Goal: Check status: Check status

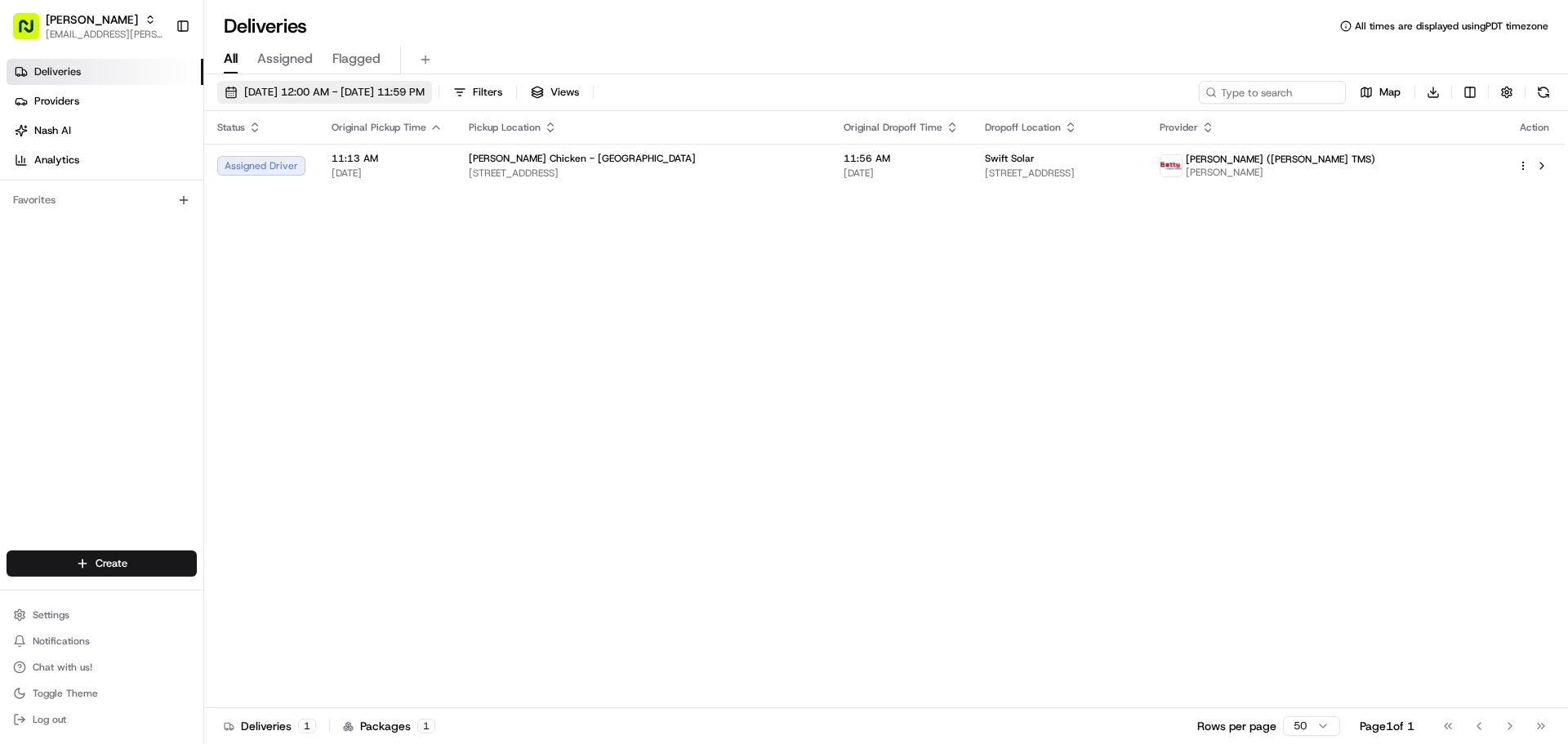
click at [325, 93] on span "[DATE] 12:00 AM - [DATE] 11:59 PM" at bounding box center [334, 92] width 180 height 14
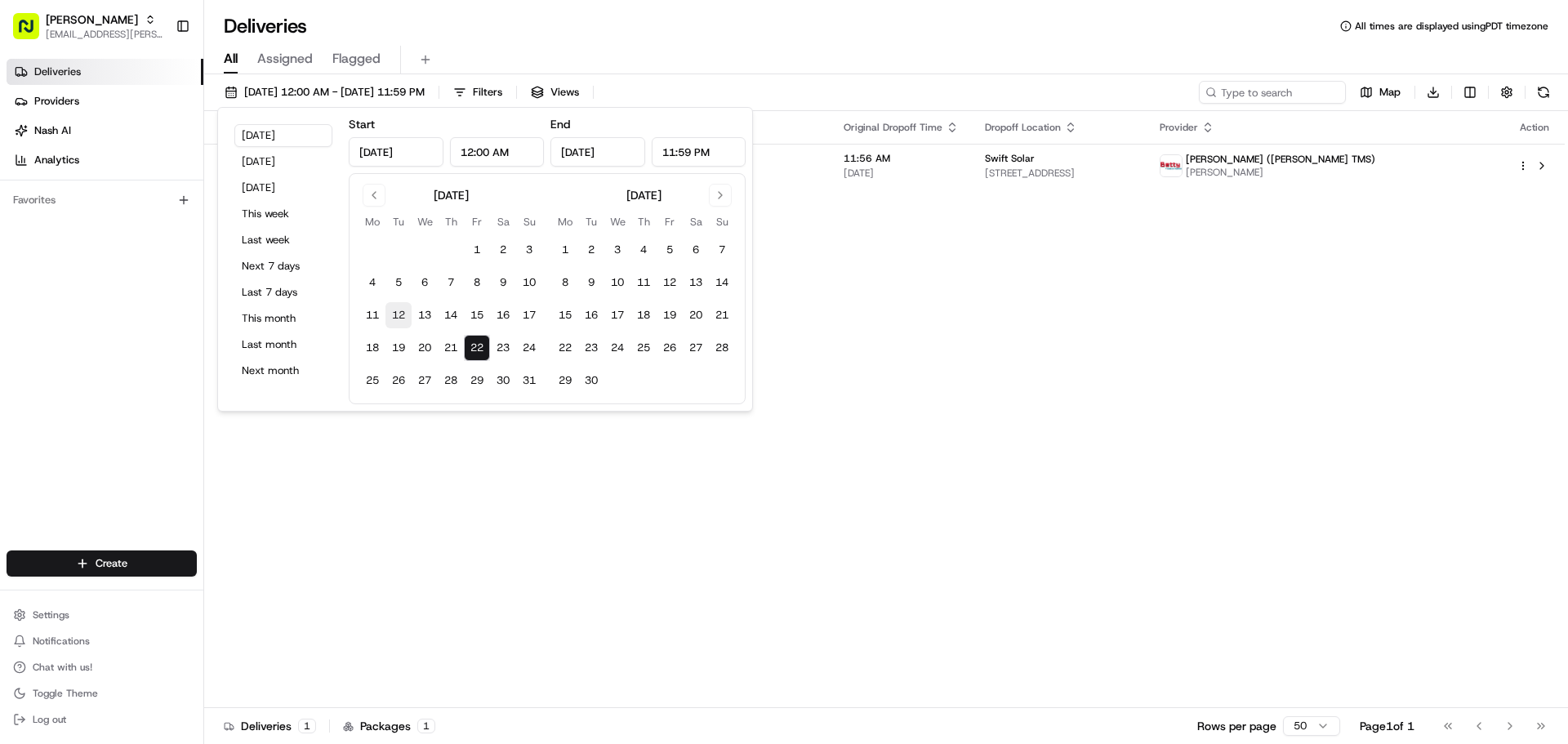
click at [407, 314] on button "12" at bounding box center [398, 315] width 26 height 26
type input "[DATE]"
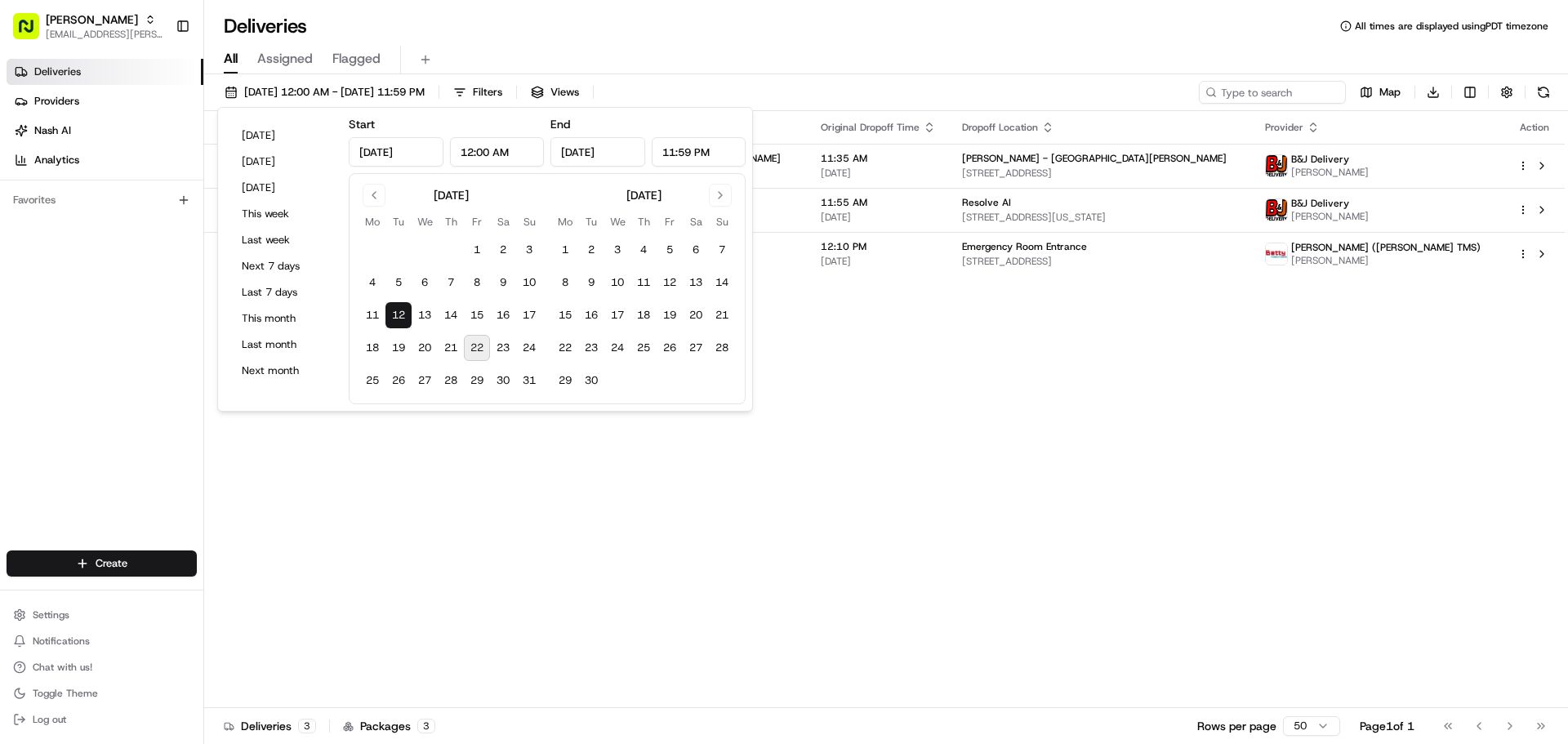
click at [977, 356] on div "Status Original Pickup Time Pickup Location Original Dropoff Time Dropoff Locat…" at bounding box center [885, 410] width 1361 height 597
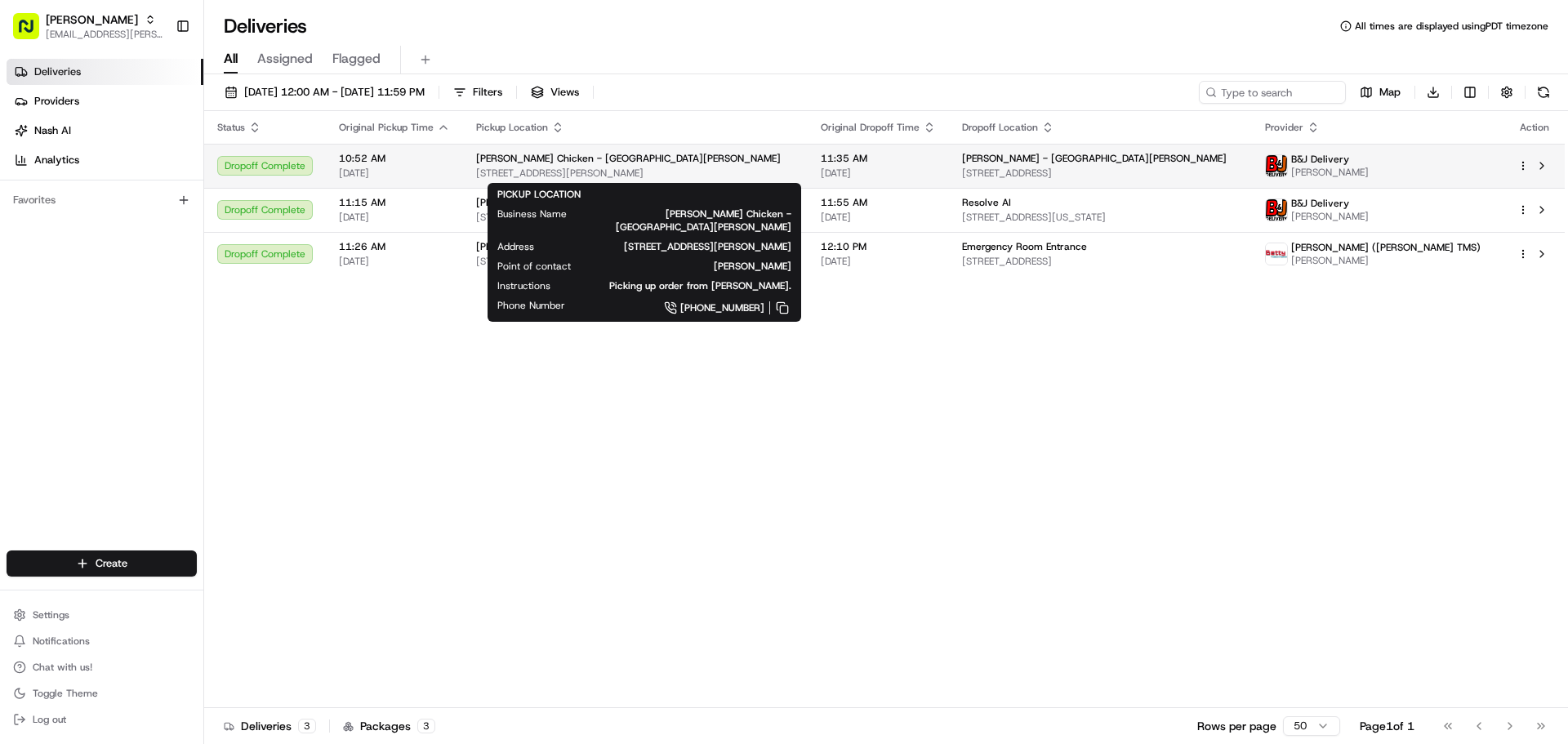
click at [641, 161] on div "[PERSON_NAME] Chicken - [GEOGRAPHIC_DATA][PERSON_NAME]" at bounding box center [635, 158] width 318 height 13
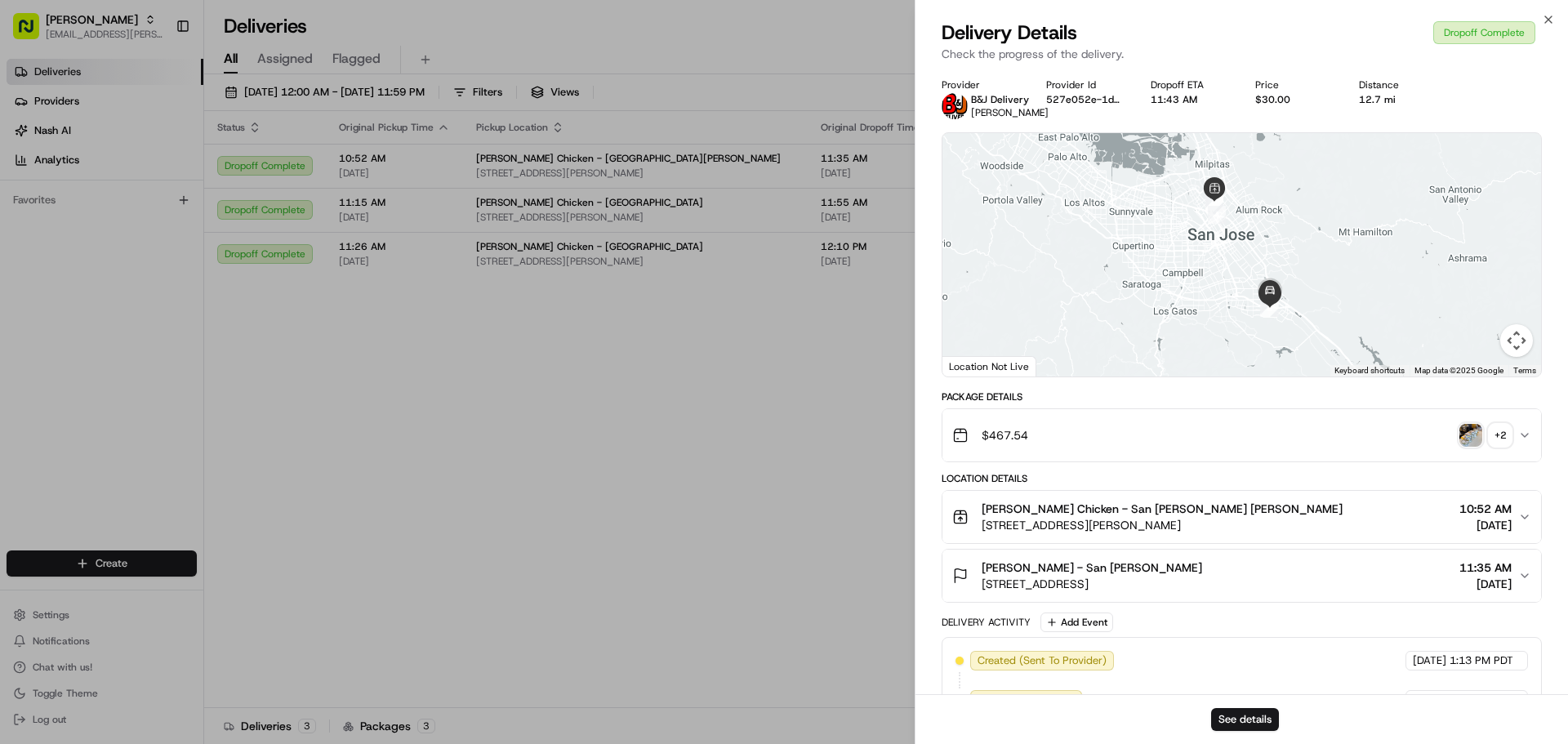
click at [1519, 436] on icon "button" at bounding box center [1524, 435] width 13 height 13
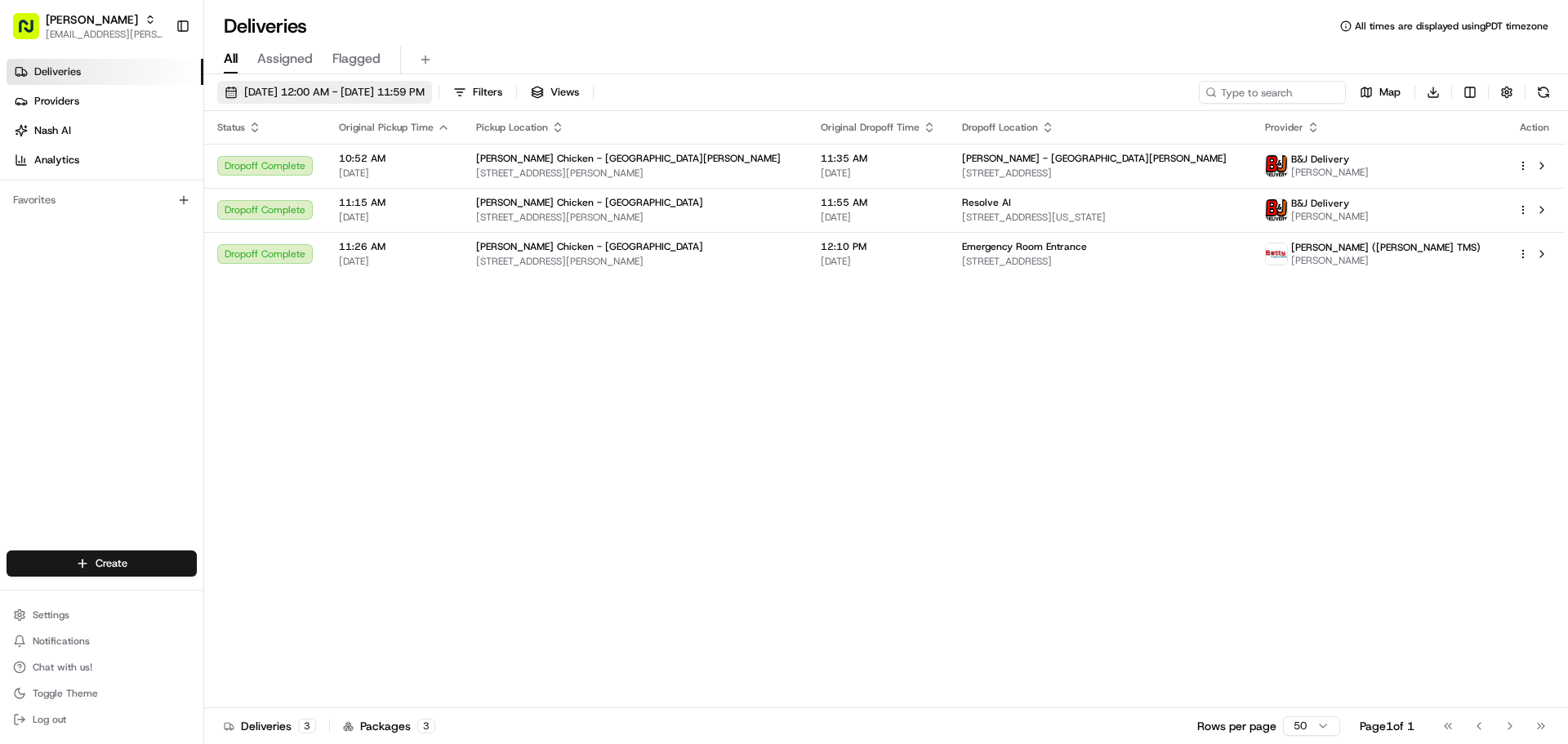
click at [422, 93] on span "[DATE] 12:00 AM - [DATE] 11:59 PM" at bounding box center [334, 92] width 180 height 14
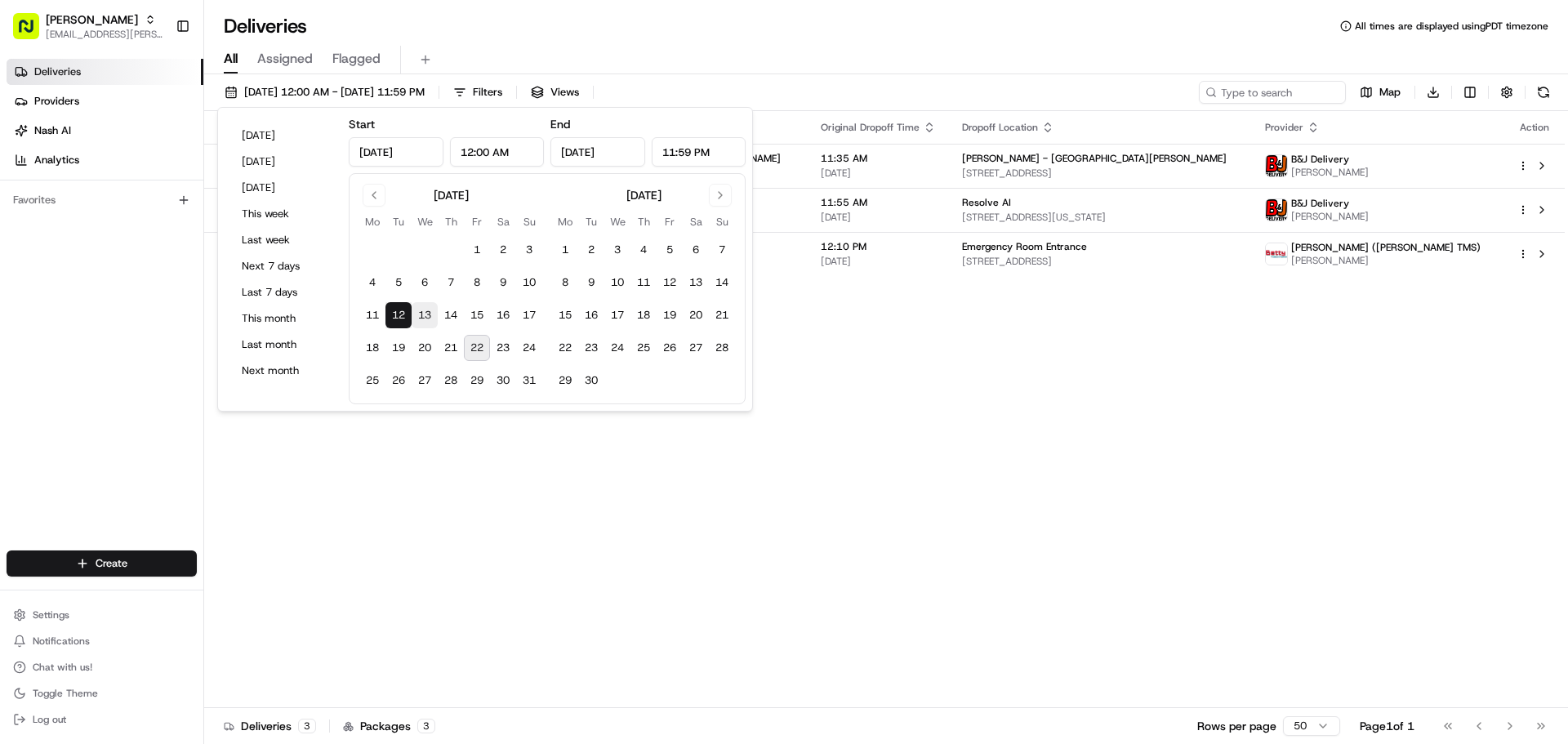
click at [431, 322] on button "13" at bounding box center [424, 315] width 26 height 26
type input "[DATE]"
click at [1125, 451] on div "Status Original Pickup Time Pickup Location Original Dropoff Time Dropoff Locat…" at bounding box center [885, 410] width 1361 height 597
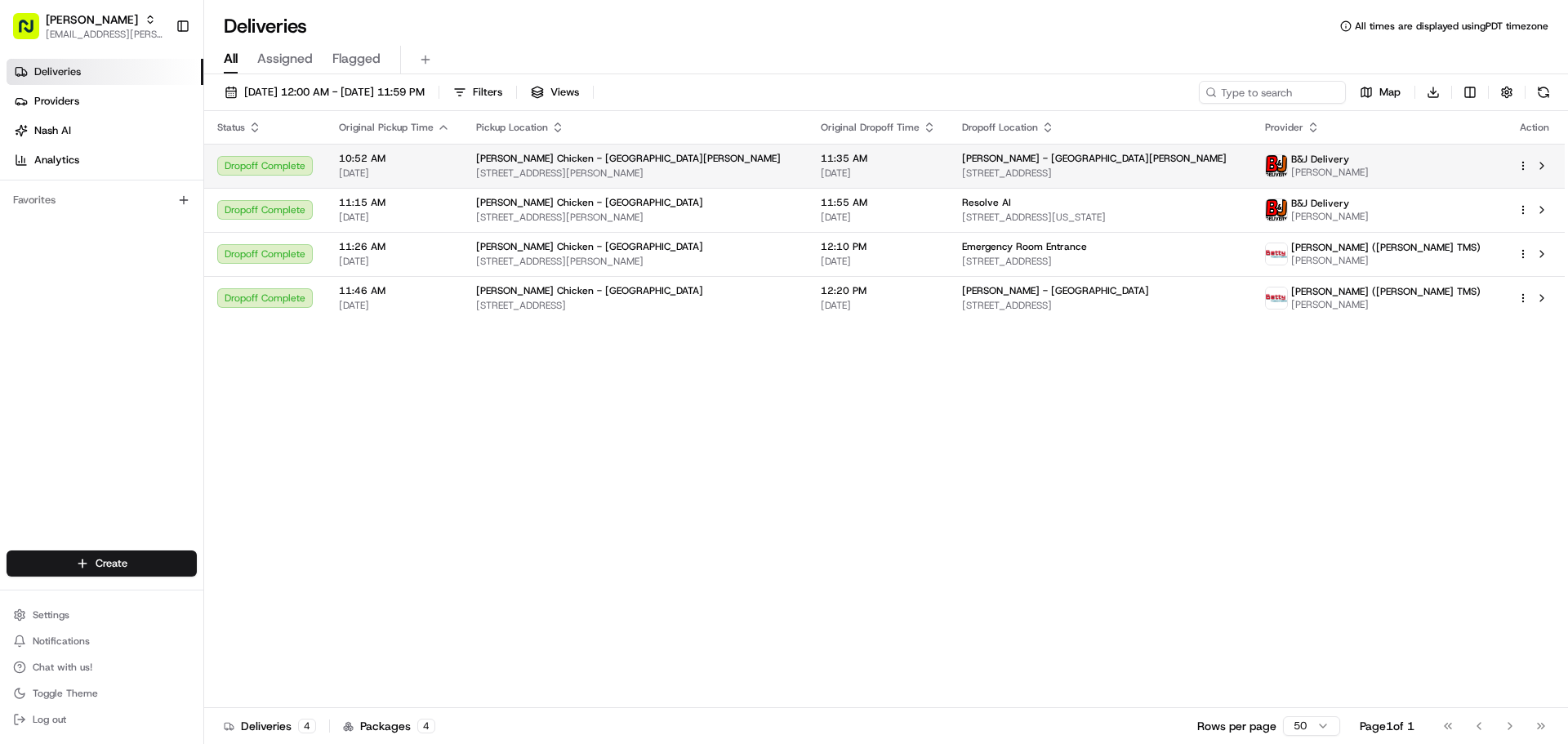
click at [936, 165] on div "11:35 AM [DATE]" at bounding box center [879, 165] width 115 height 28
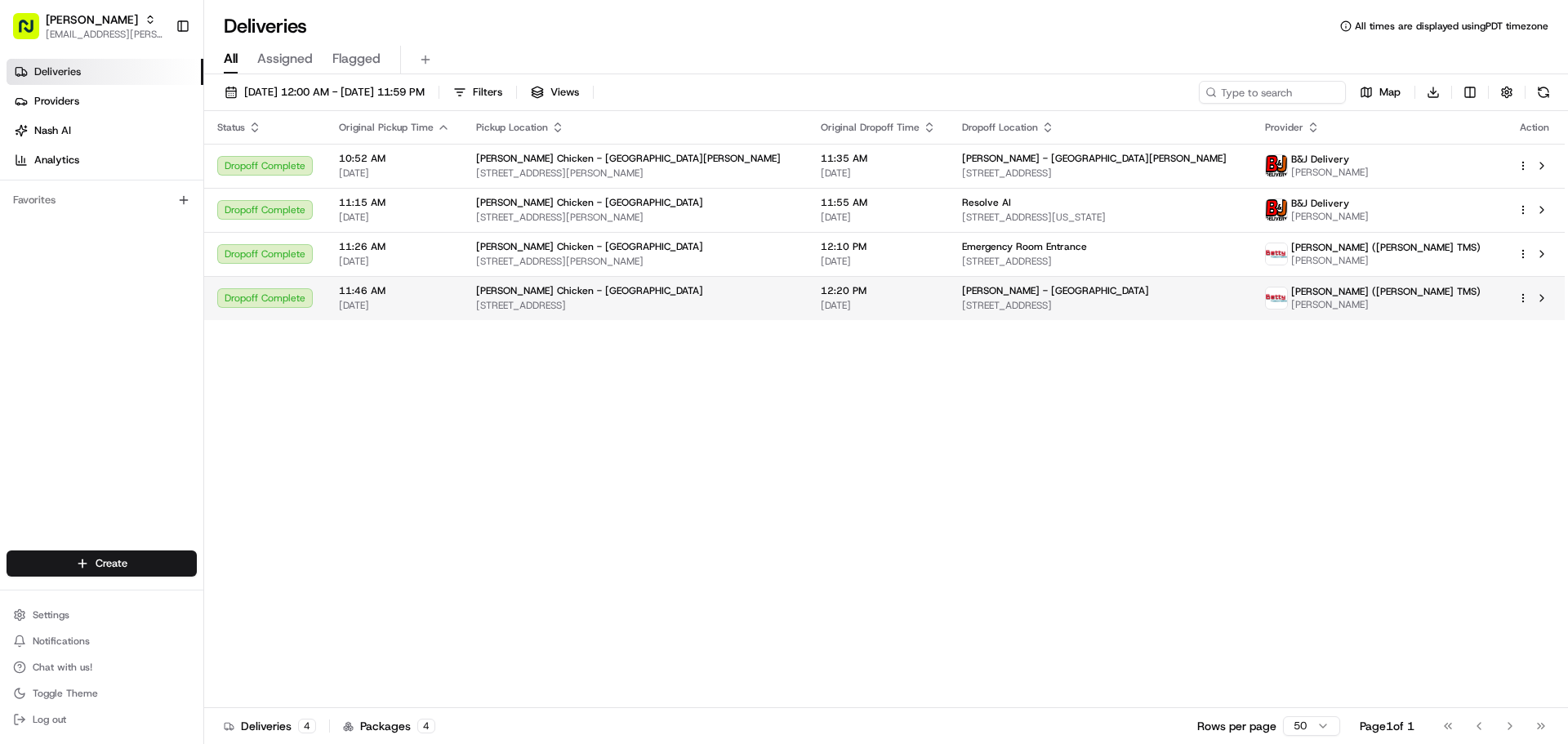
click at [808, 293] on td "[PERSON_NAME] Chicken - [GEOGRAPHIC_DATA] [STREET_ADDRESS]" at bounding box center [636, 298] width 344 height 44
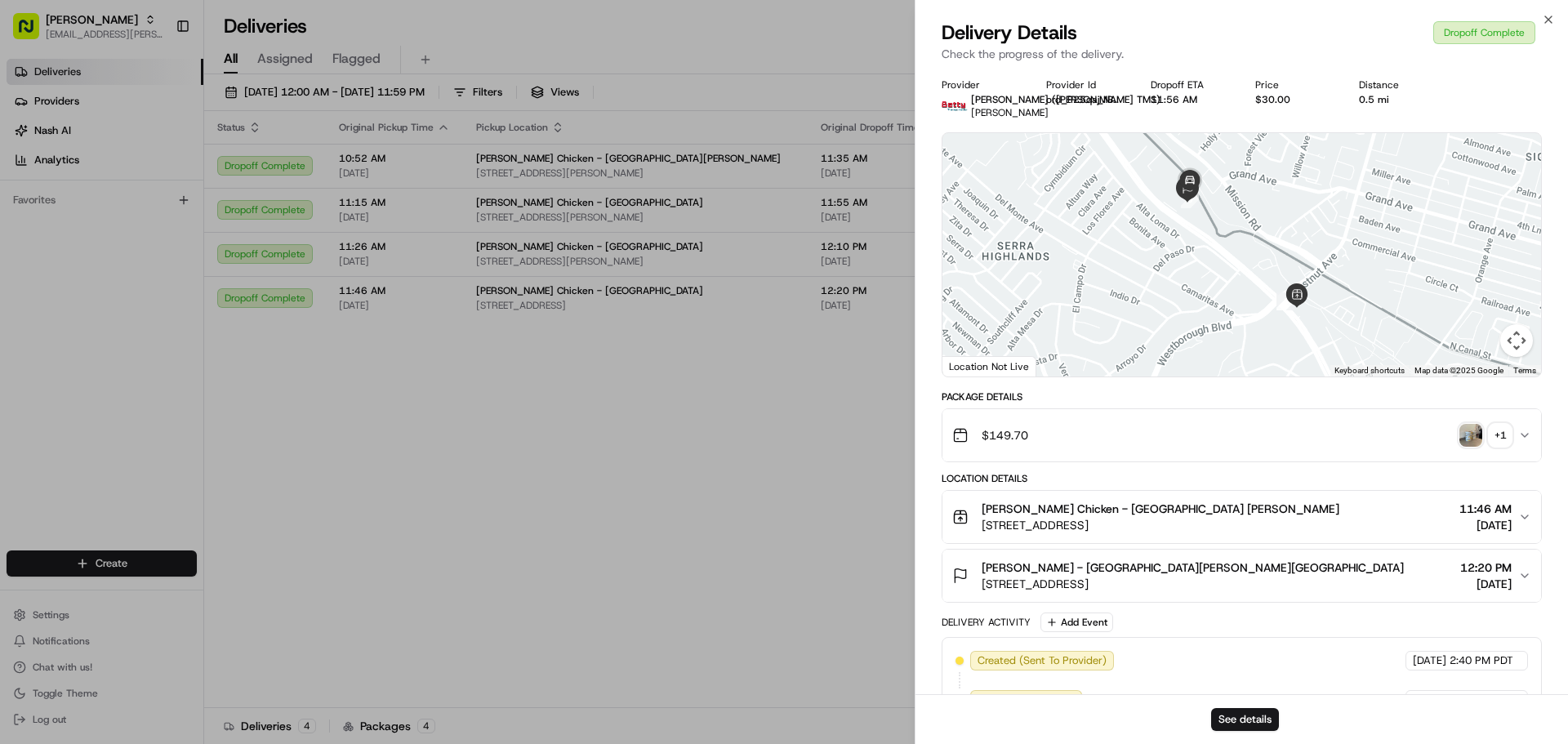
click at [1520, 436] on icon "button" at bounding box center [1524, 435] width 13 height 13
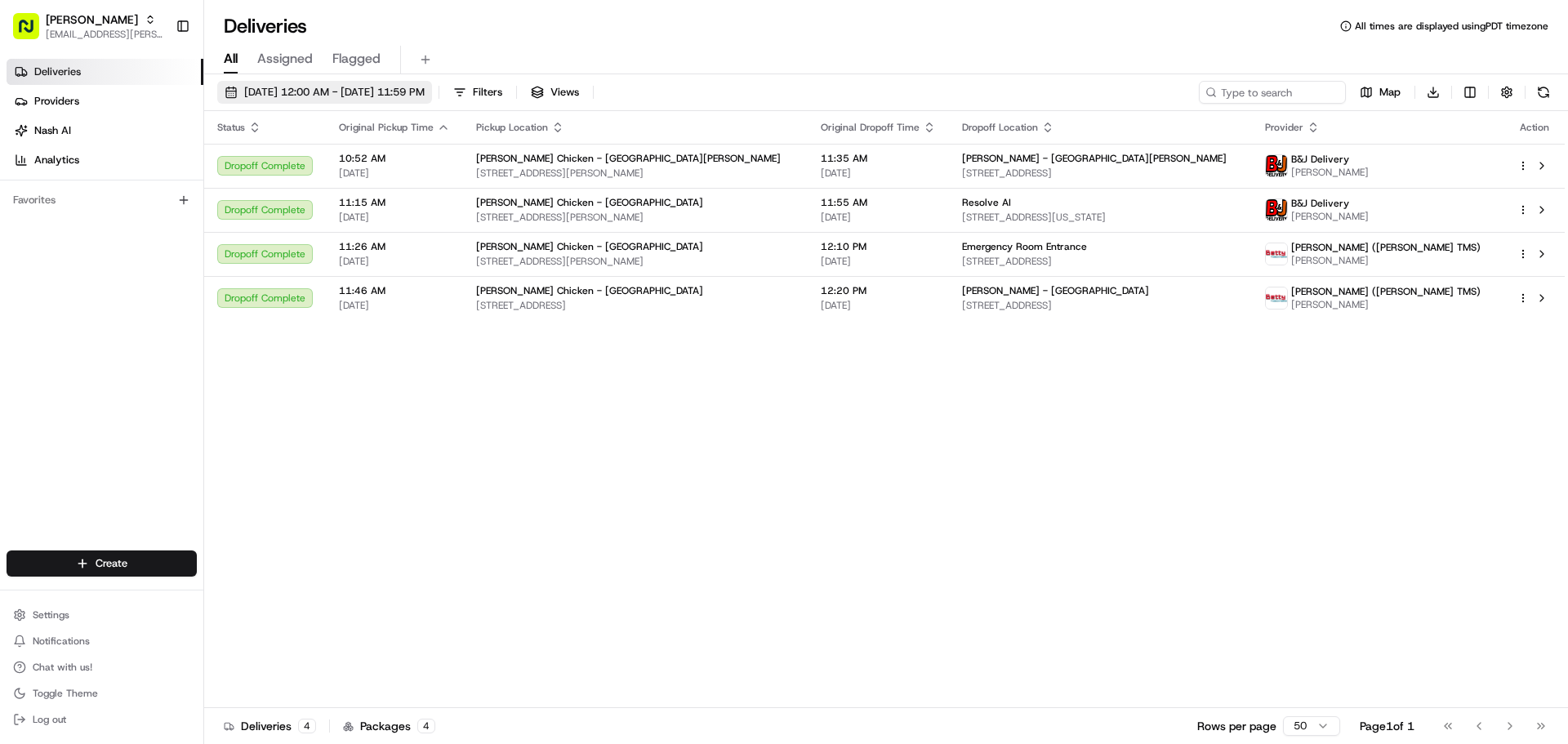
click at [369, 85] on span "[DATE] 12:00 AM - [DATE] 11:59 PM" at bounding box center [334, 92] width 180 height 14
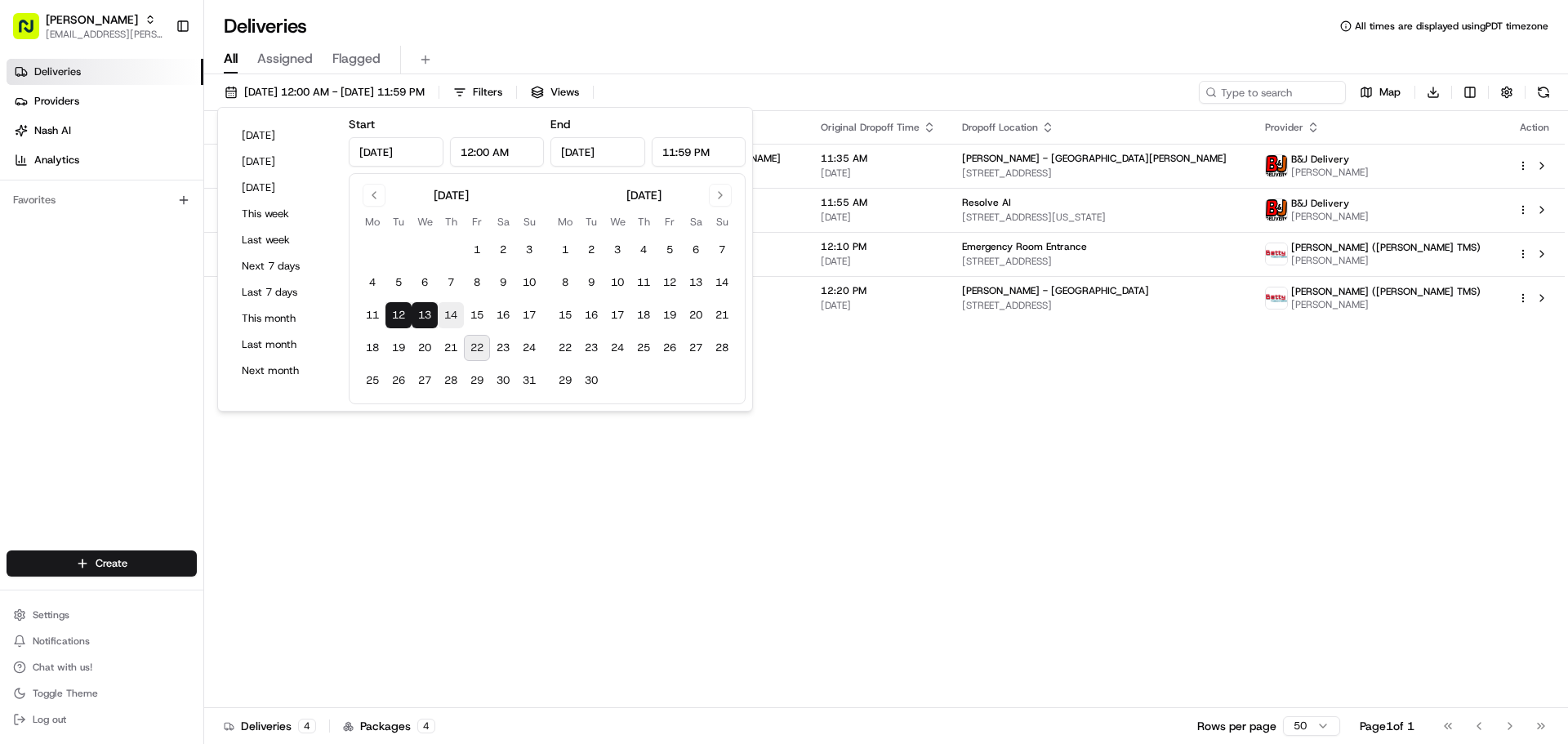
click at [453, 317] on button "14" at bounding box center [450, 315] width 26 height 26
type input "[DATE]"
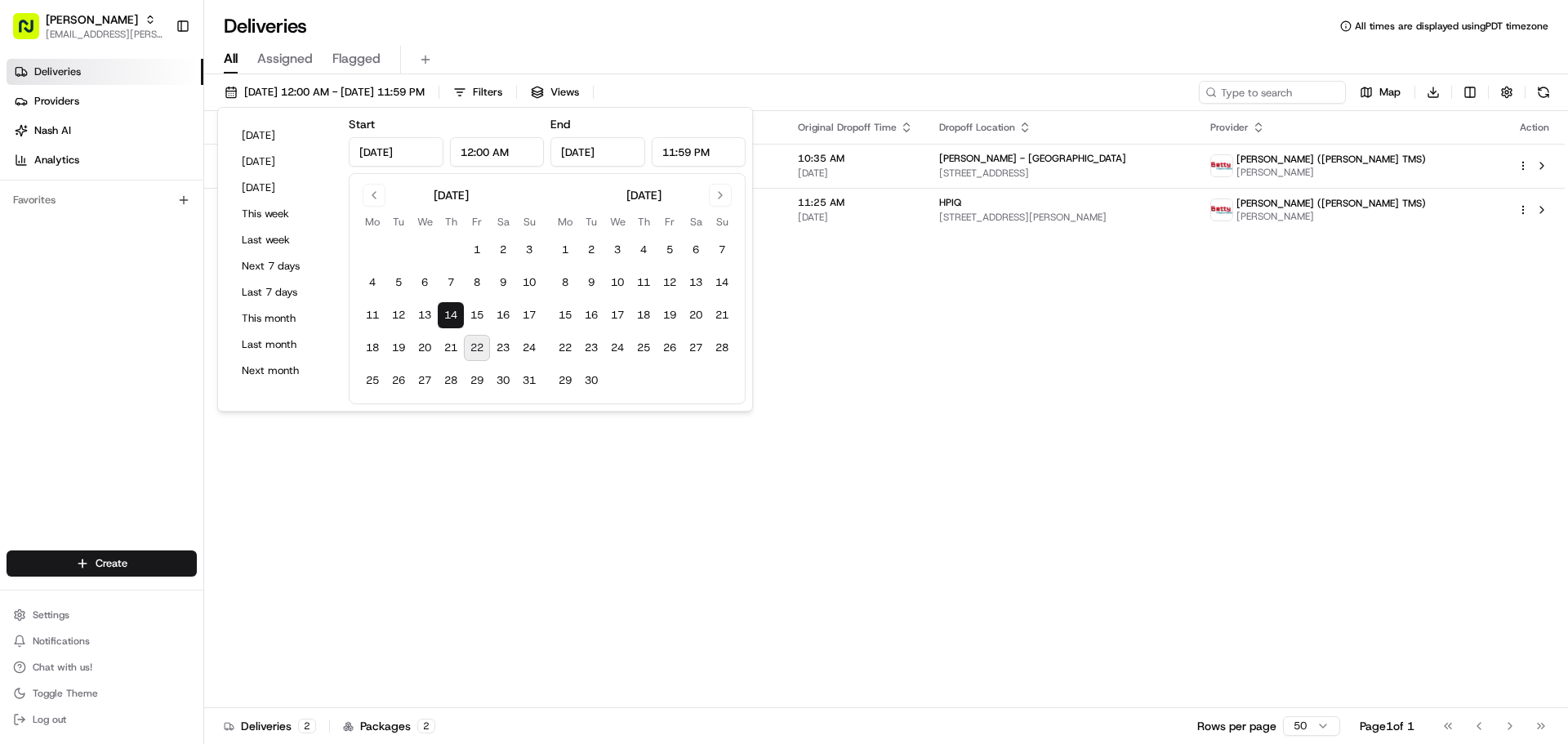
click at [943, 496] on div "Status Original Pickup Time Pickup Location Original Dropoff Time Dropoff Locat…" at bounding box center [885, 410] width 1361 height 597
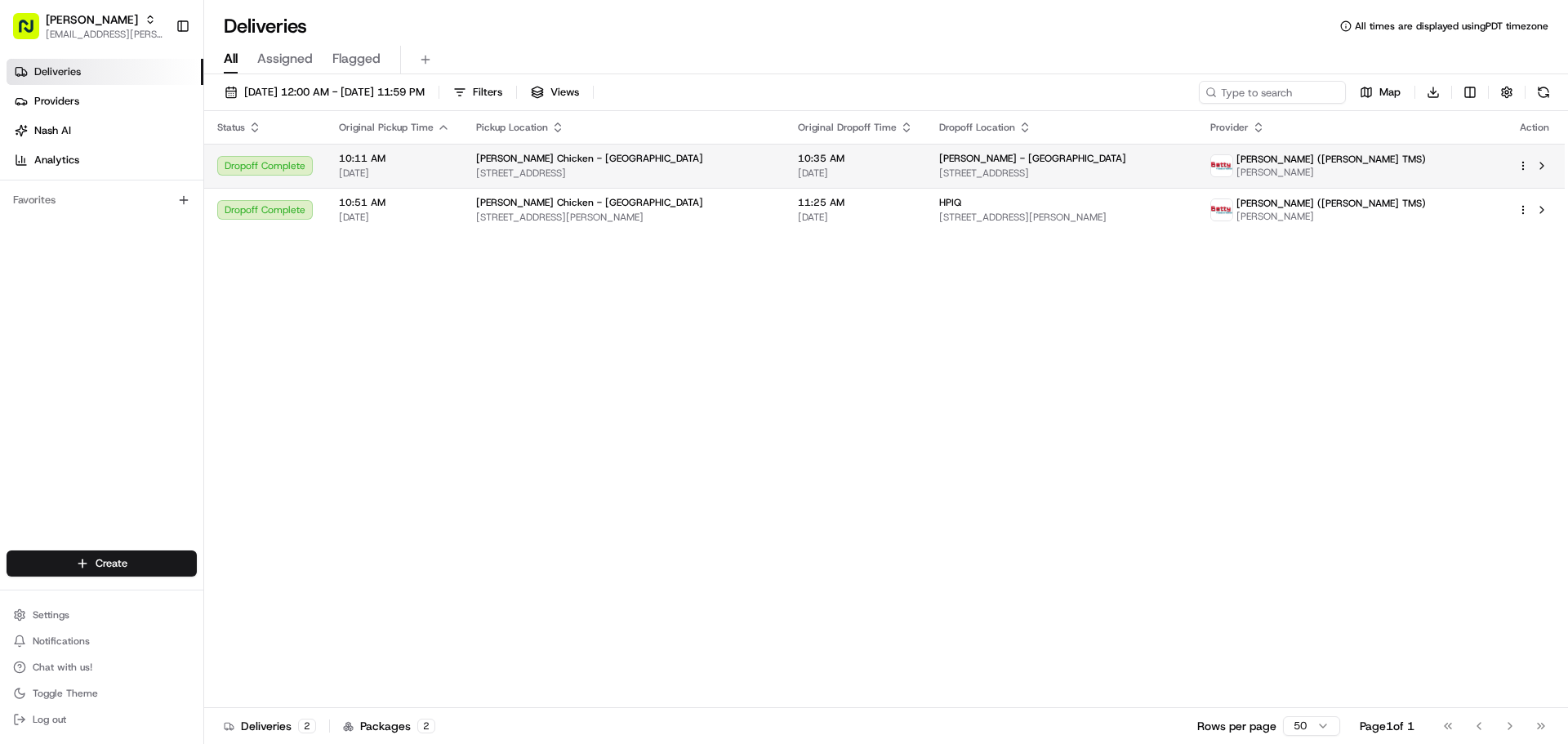
click at [986, 178] on span "[STREET_ADDRESS]" at bounding box center [1061, 173] width 245 height 13
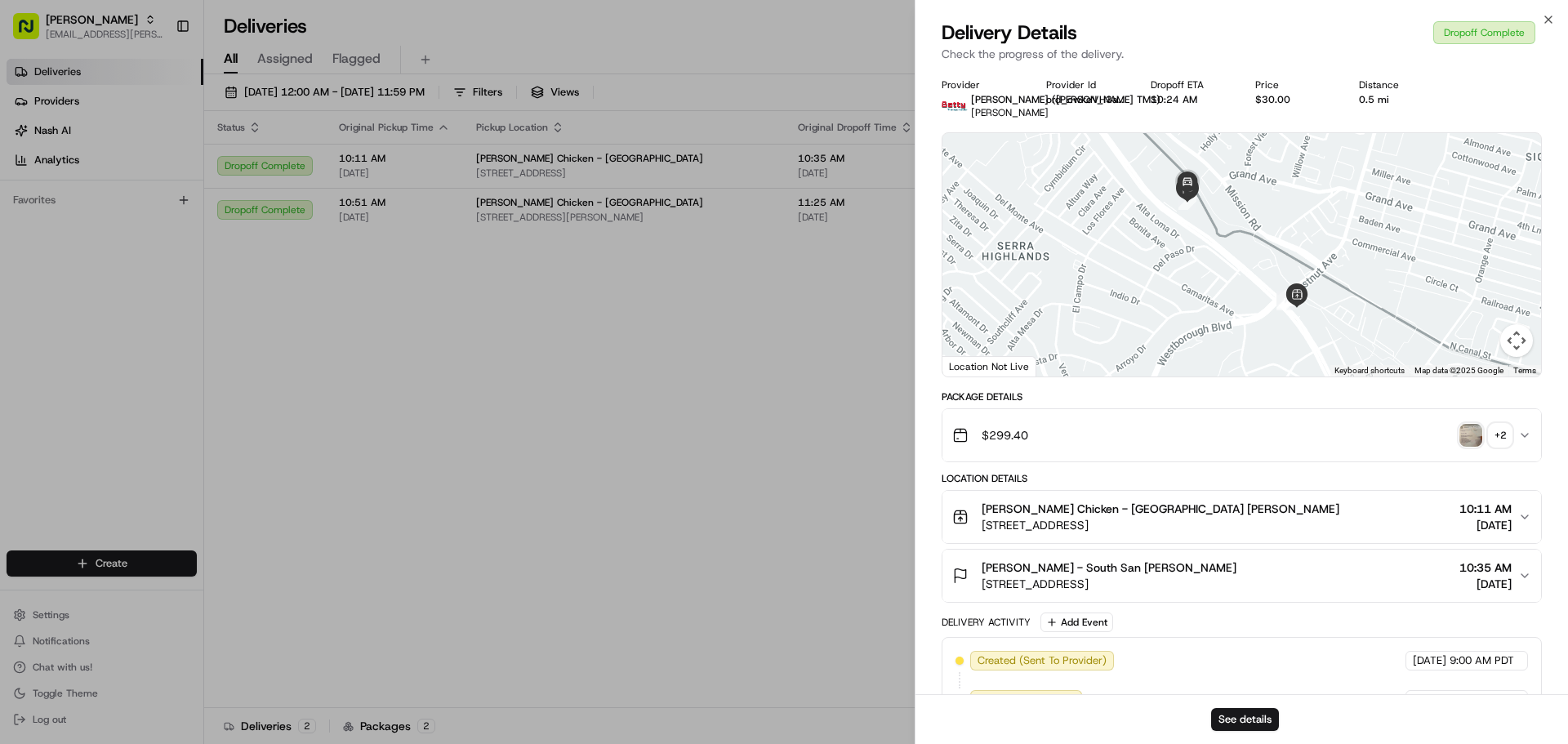
click at [1526, 516] on icon "button" at bounding box center [1524, 516] width 13 height 13
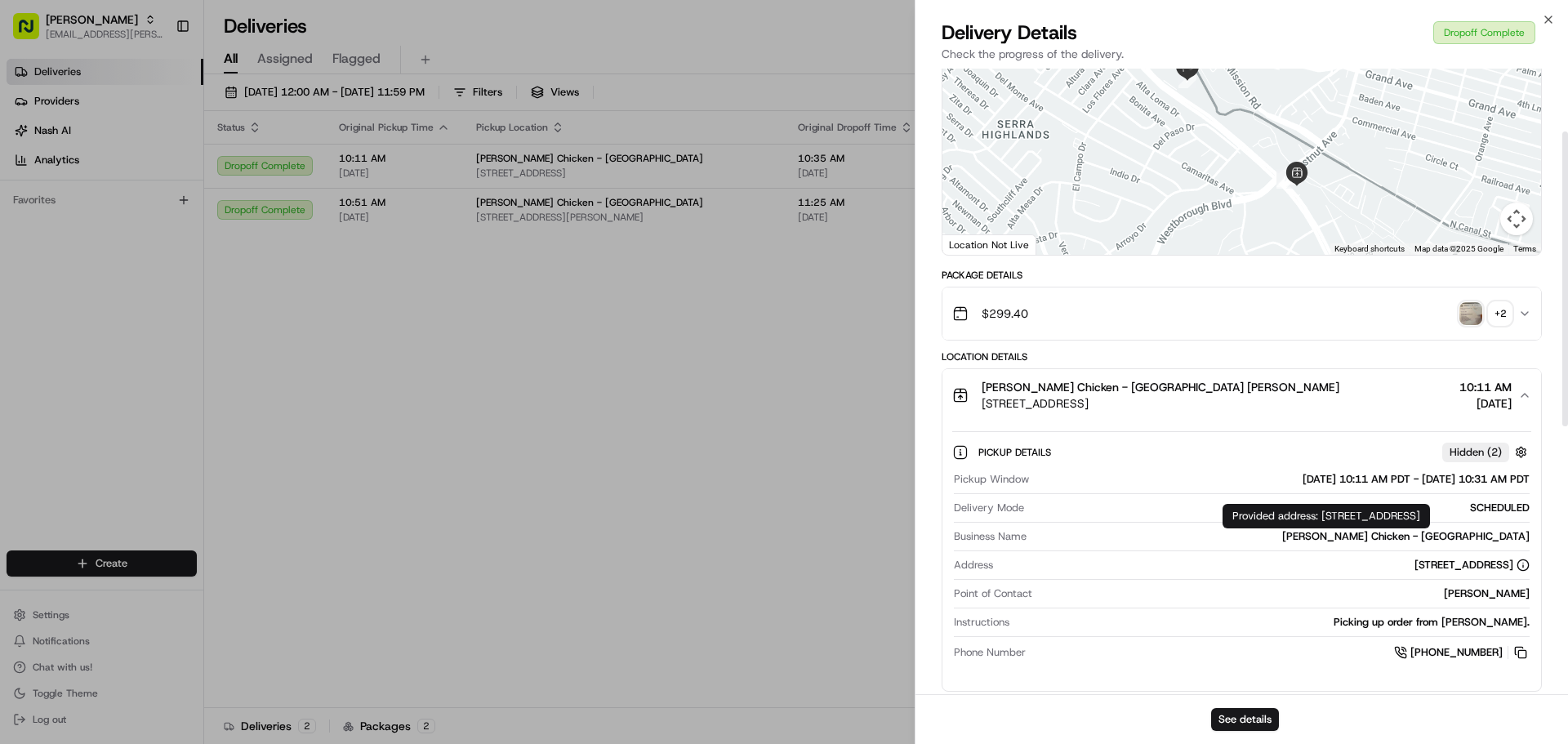
scroll to position [82, 0]
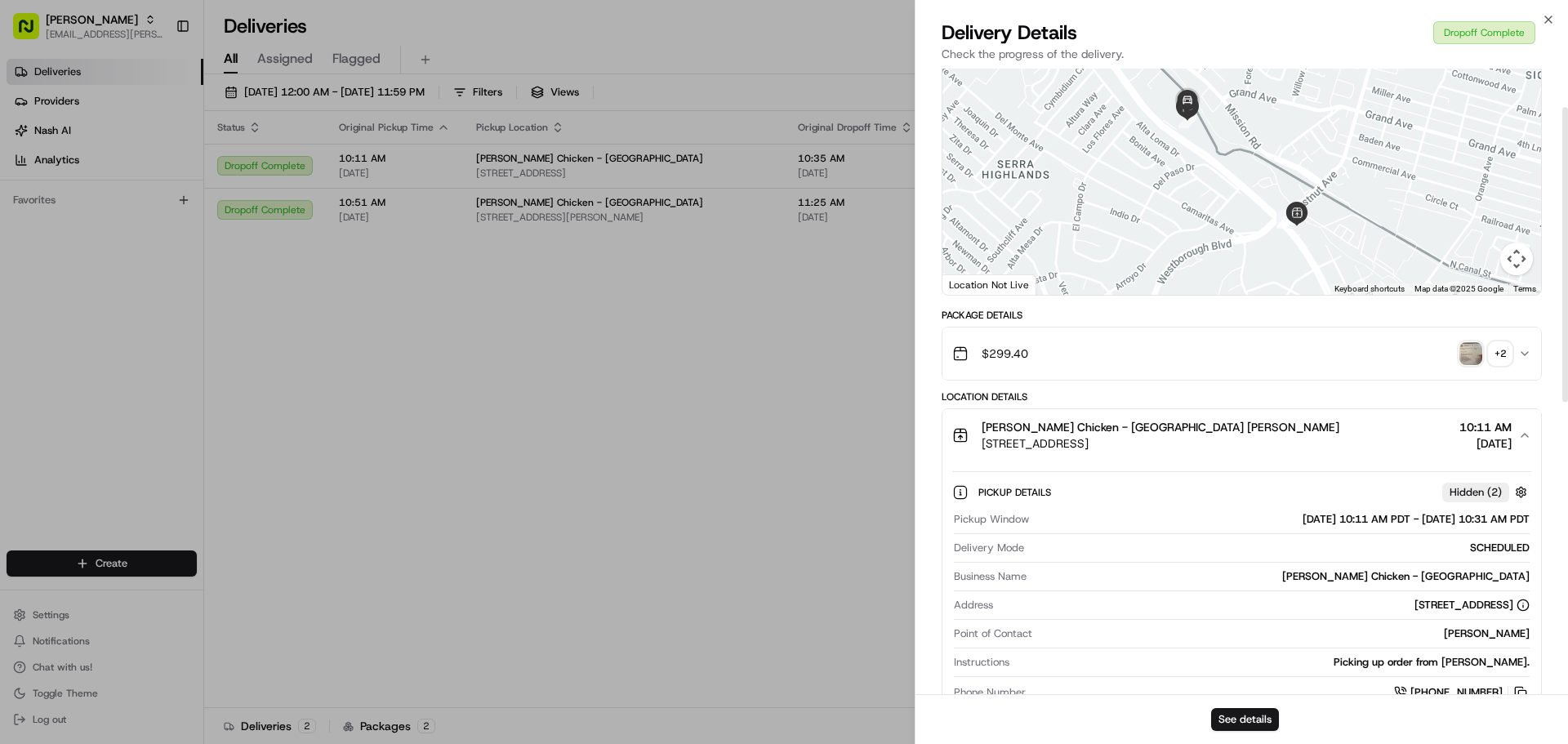
click at [1525, 359] on icon "button" at bounding box center [1524, 353] width 13 height 13
